Goal: Navigation & Orientation: Go to known website

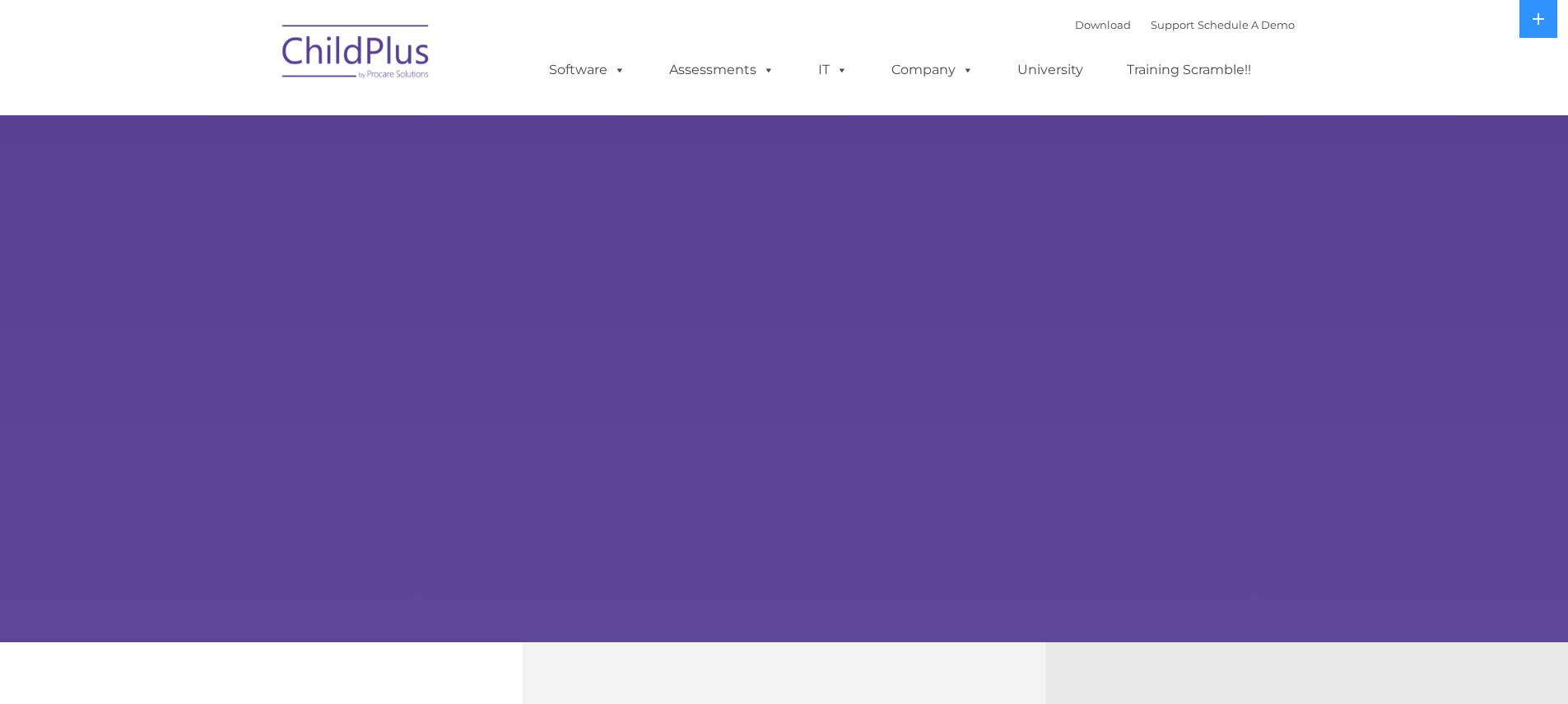
select select "MEDIUM"
type input ""
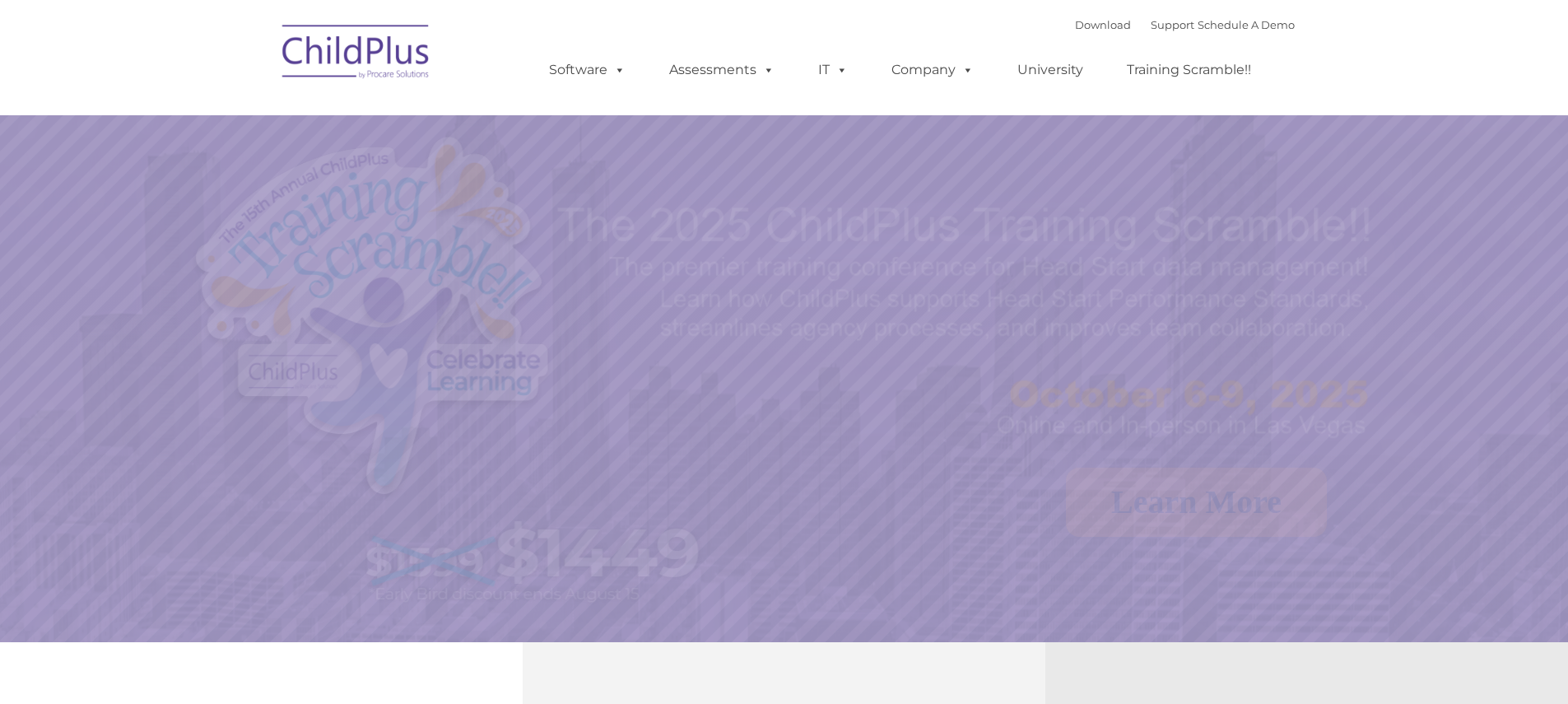
select select "MEDIUM"
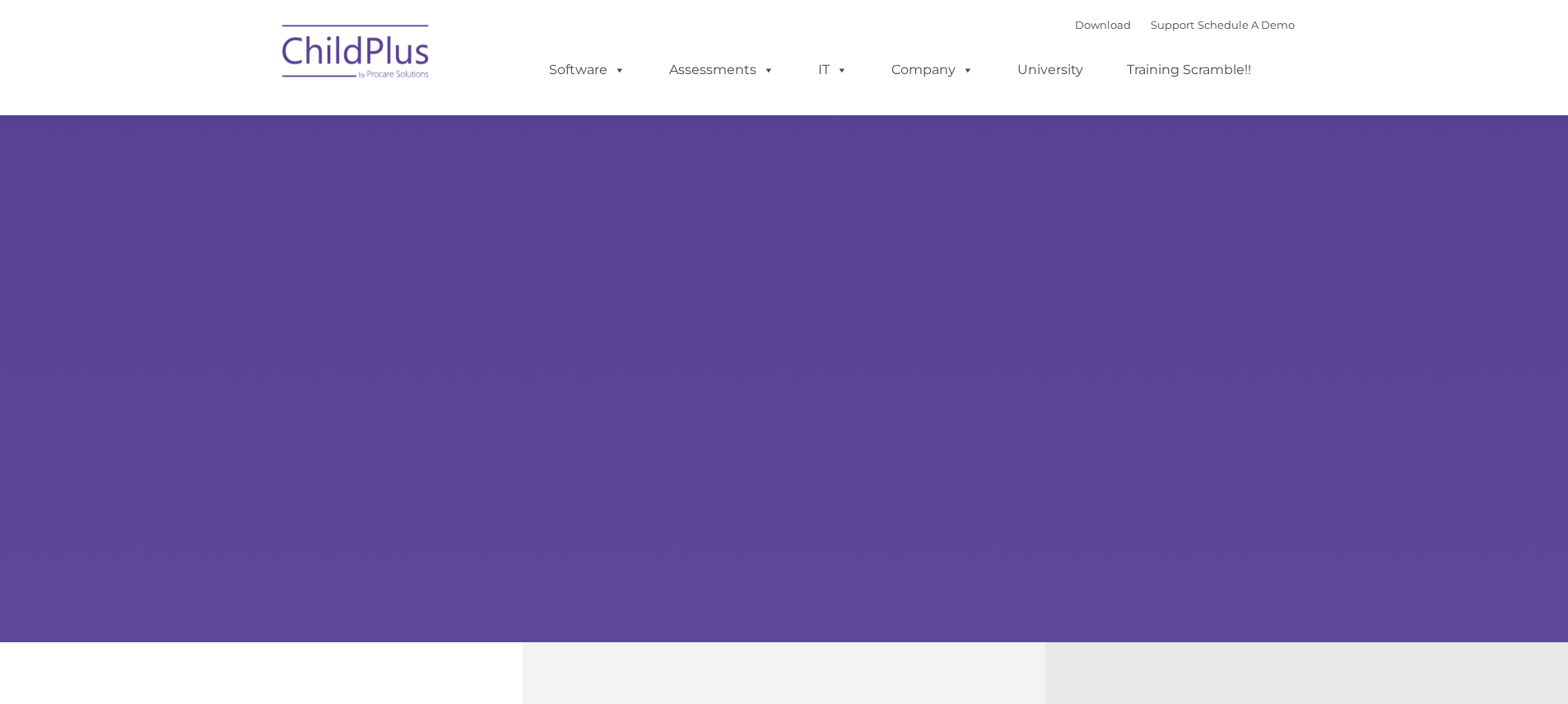
select select "MEDIUM"
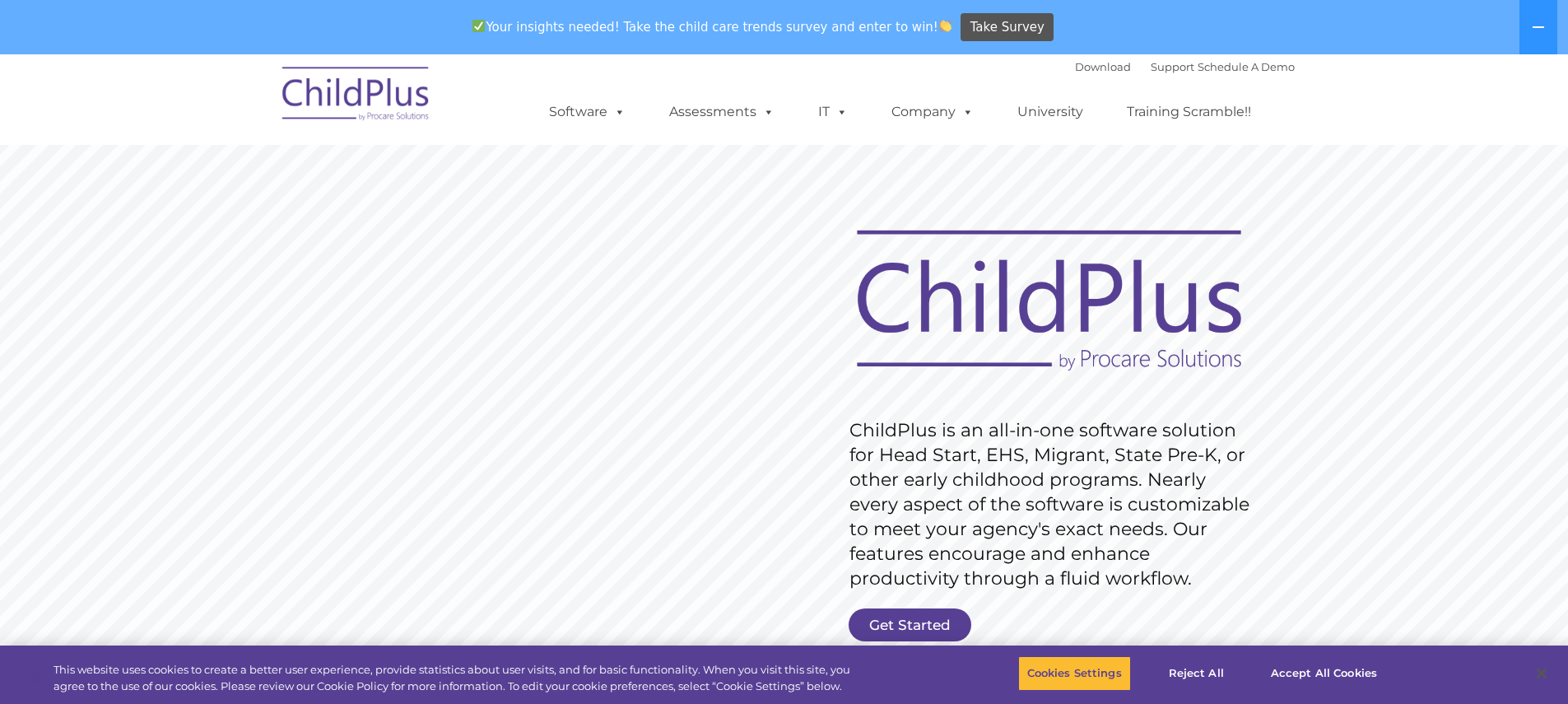
click at [394, 82] on img at bounding box center [357, 96] width 164 height 82
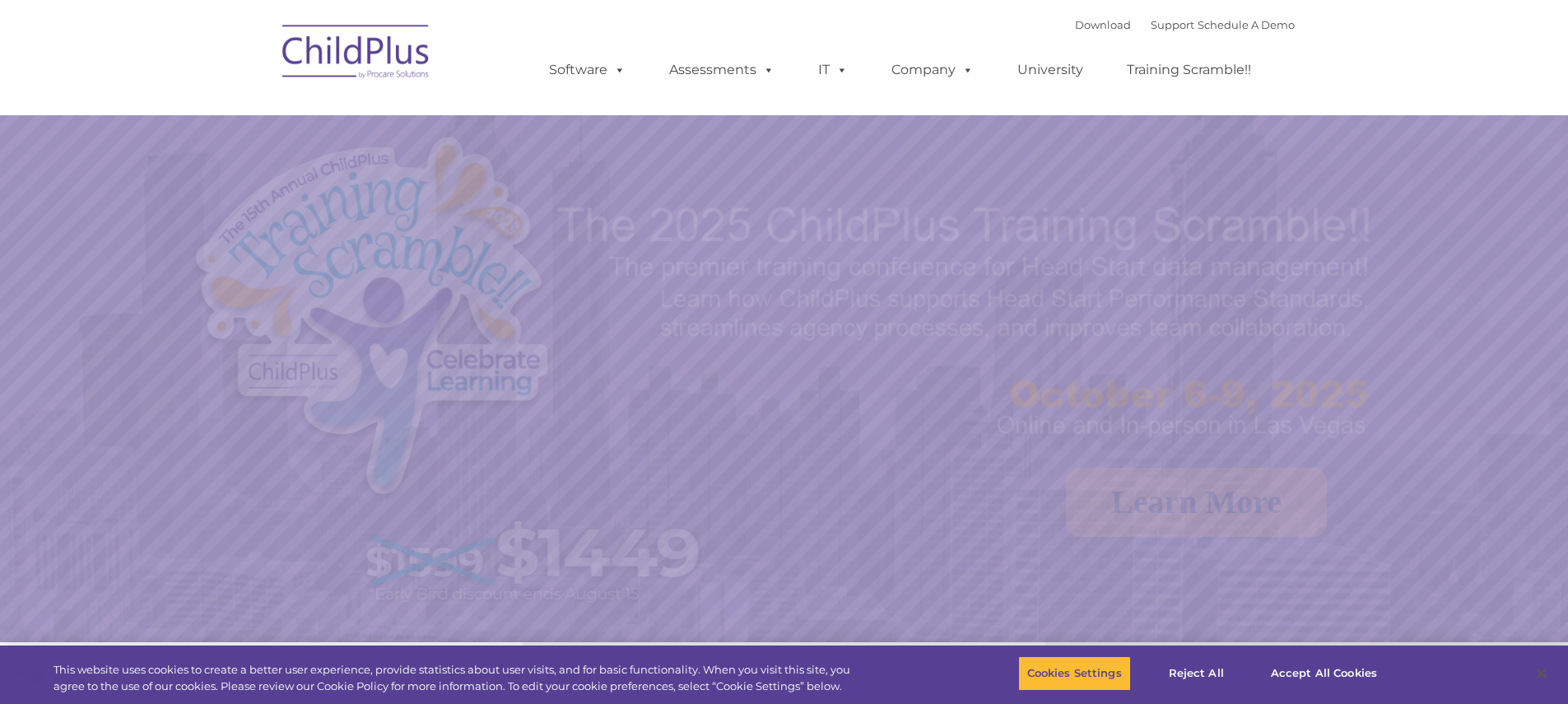
select select "MEDIUM"
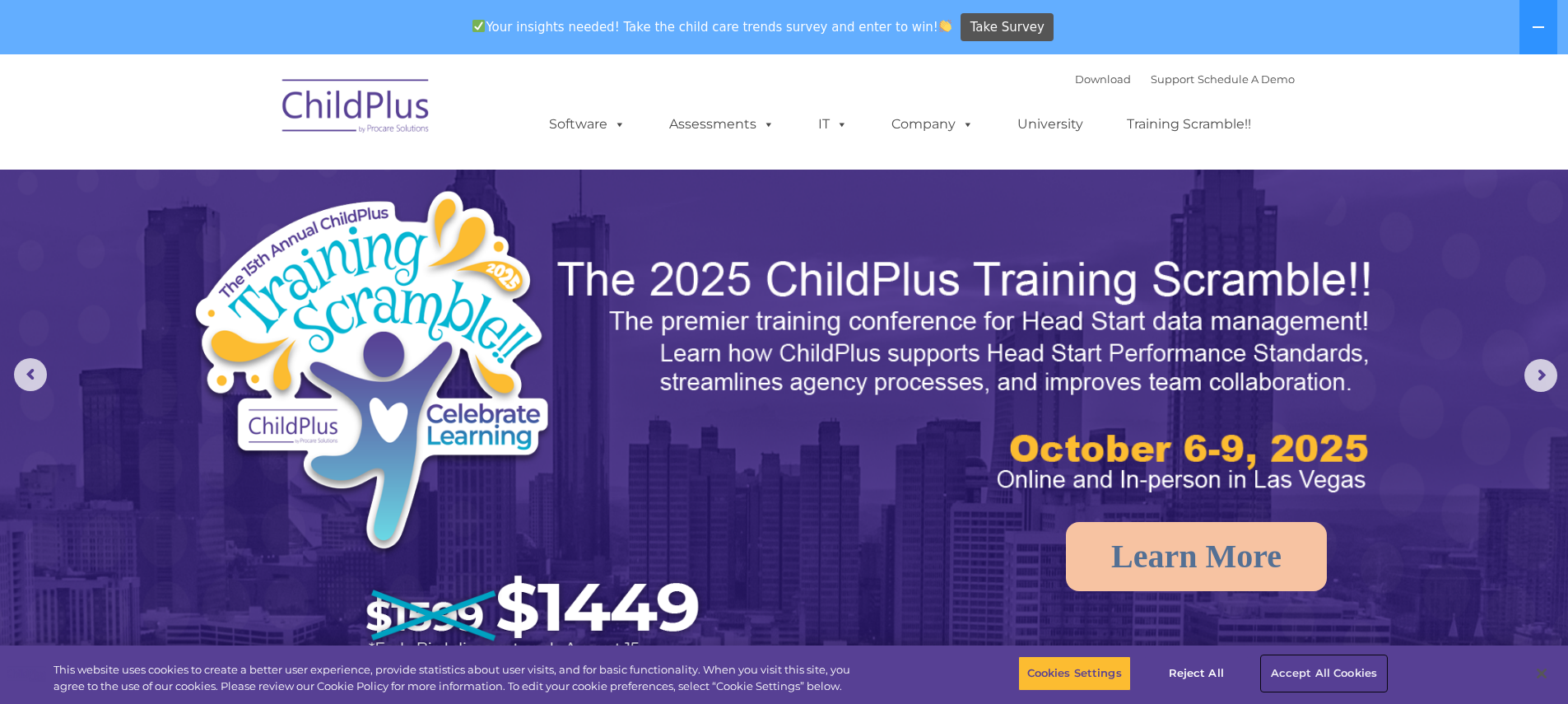
click at [1336, 674] on button "Accept All Cookies" at bounding box center [1324, 674] width 125 height 35
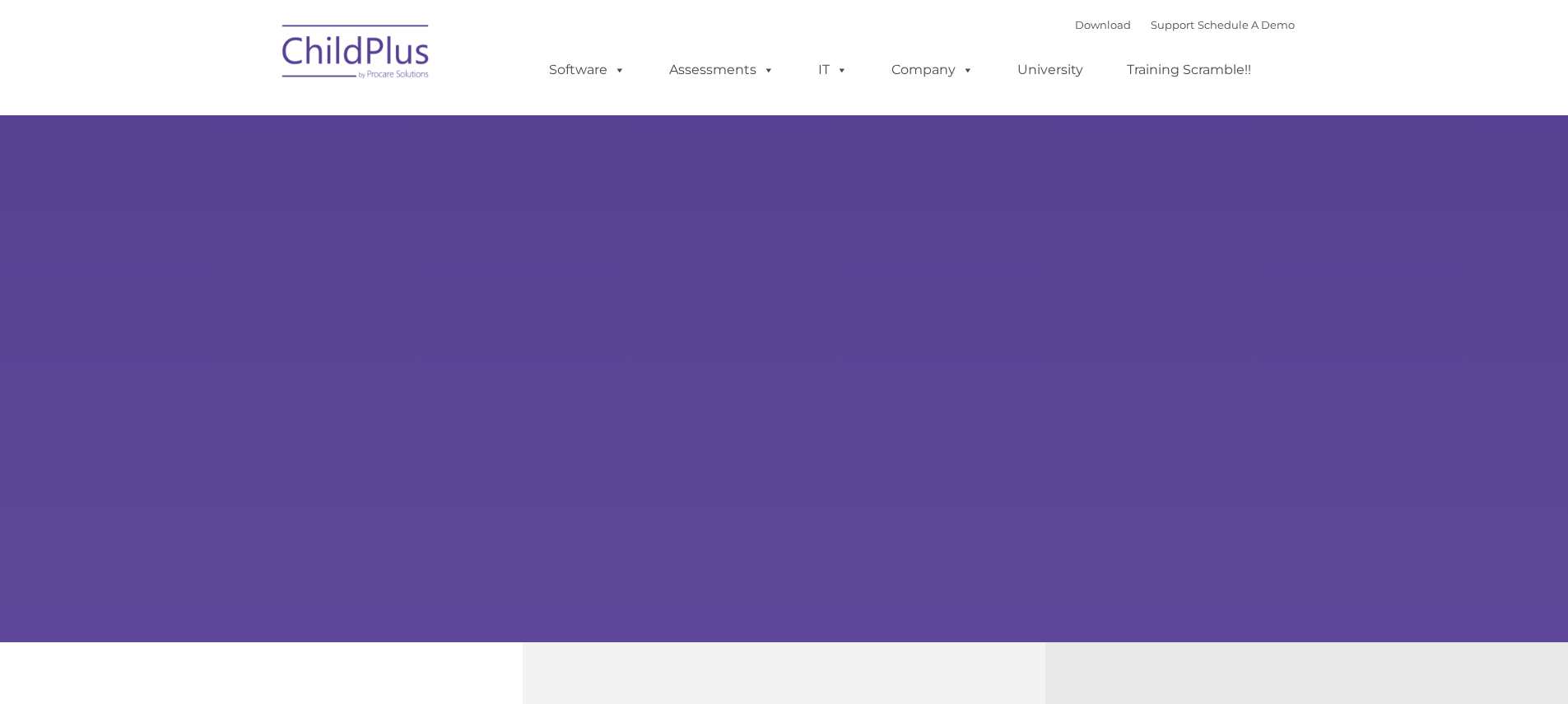
select select "MEDIUM"
